Goal: Transaction & Acquisition: Purchase product/service

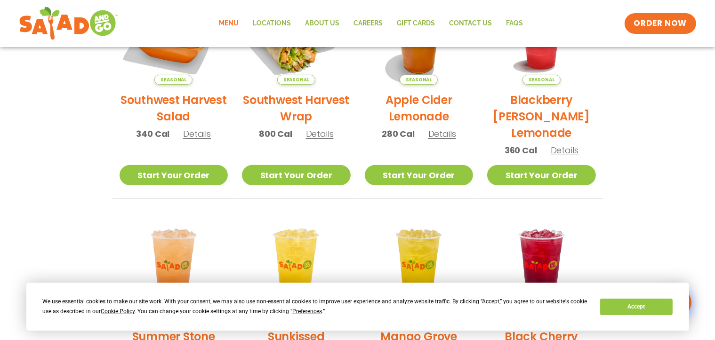
scroll to position [188, 0]
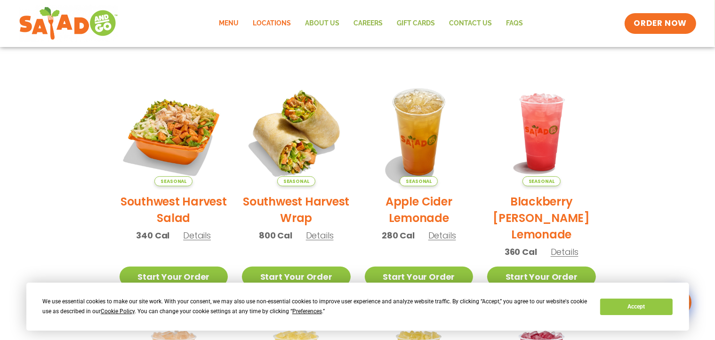
click at [284, 25] on link "Locations" at bounding box center [272, 24] width 52 height 22
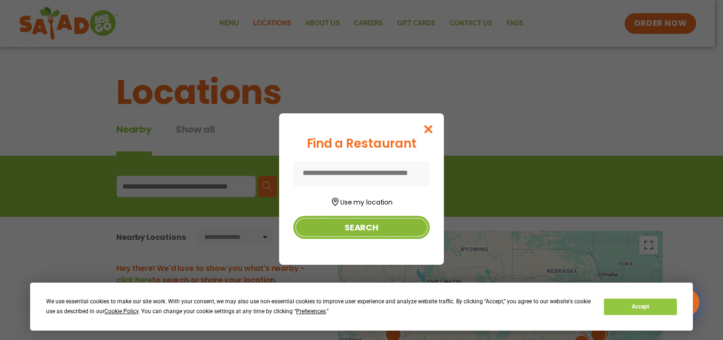
click at [380, 225] on button "Search" at bounding box center [361, 227] width 137 height 23
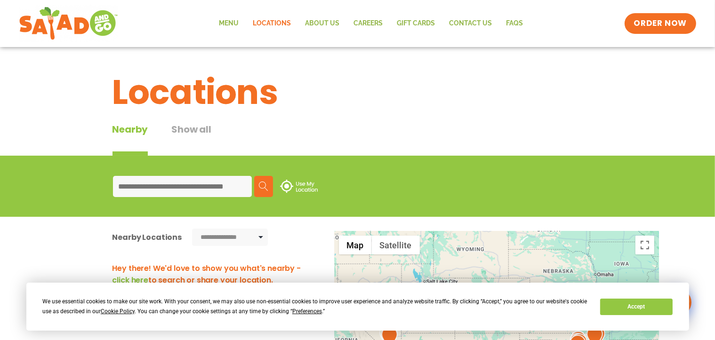
click at [175, 189] on input at bounding box center [182, 186] width 139 height 21
type input "*****"
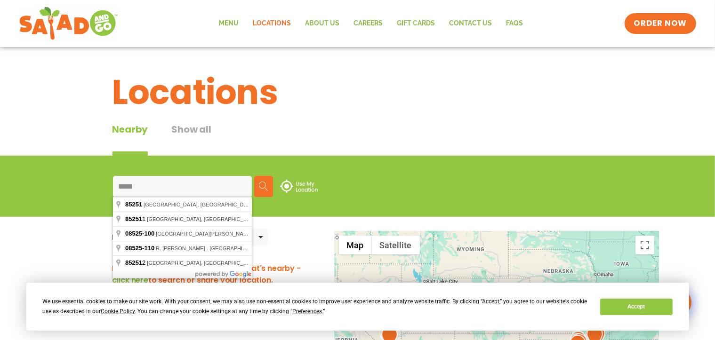
drag, startPoint x: 248, startPoint y: 180, endPoint x: 270, endPoint y: 186, distance: 23.4
click at [252, 183] on div "***** Search Use My Location" at bounding box center [358, 186] width 490 height 21
click at [270, 186] on button "Search" at bounding box center [263, 186] width 19 height 21
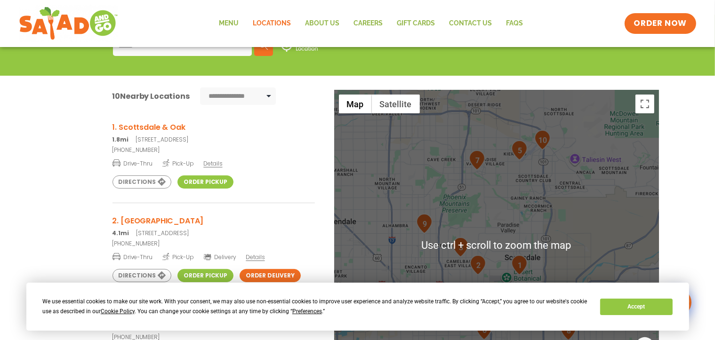
scroll to position [188, 0]
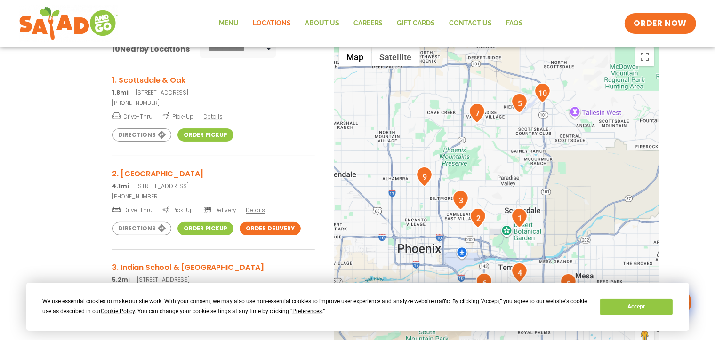
click at [158, 82] on h3 "1. Scottsdale & Oak" at bounding box center [214, 80] width 202 height 12
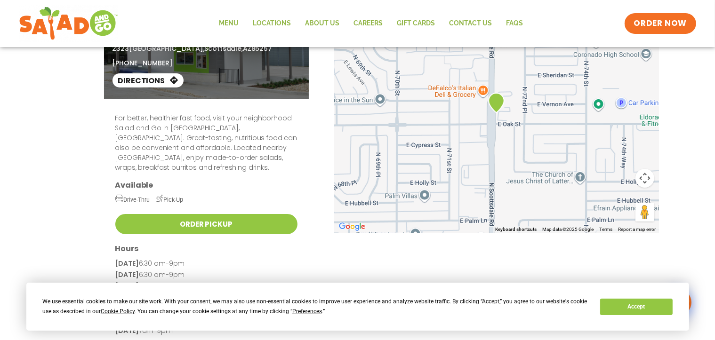
scroll to position [68, 0]
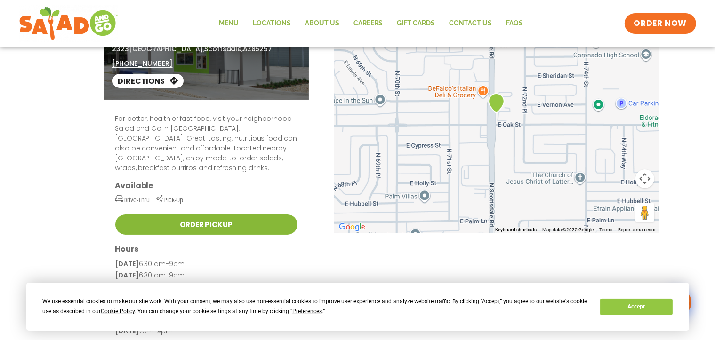
click at [207, 215] on link "Order Pickup" at bounding box center [206, 225] width 182 height 20
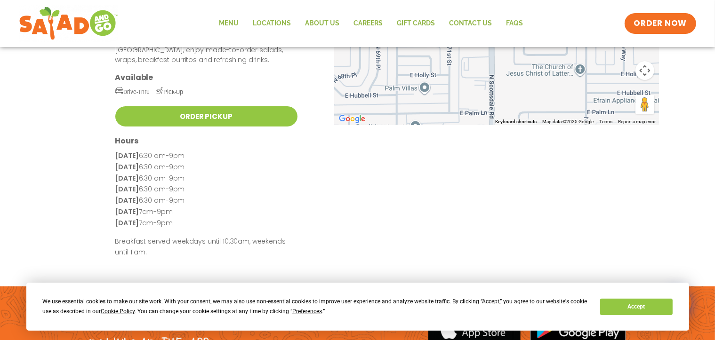
scroll to position [188, 0]
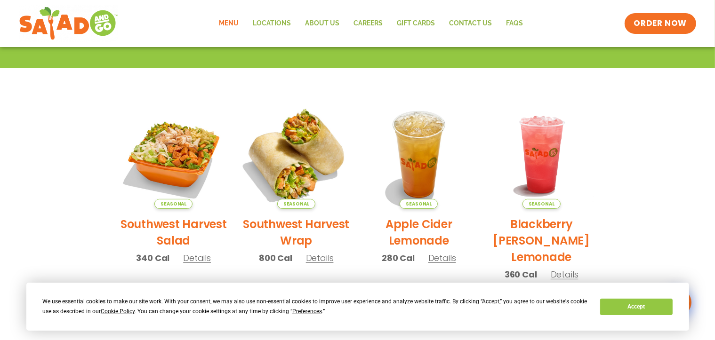
scroll to position [188, 0]
